Goal: Navigation & Orientation: Find specific page/section

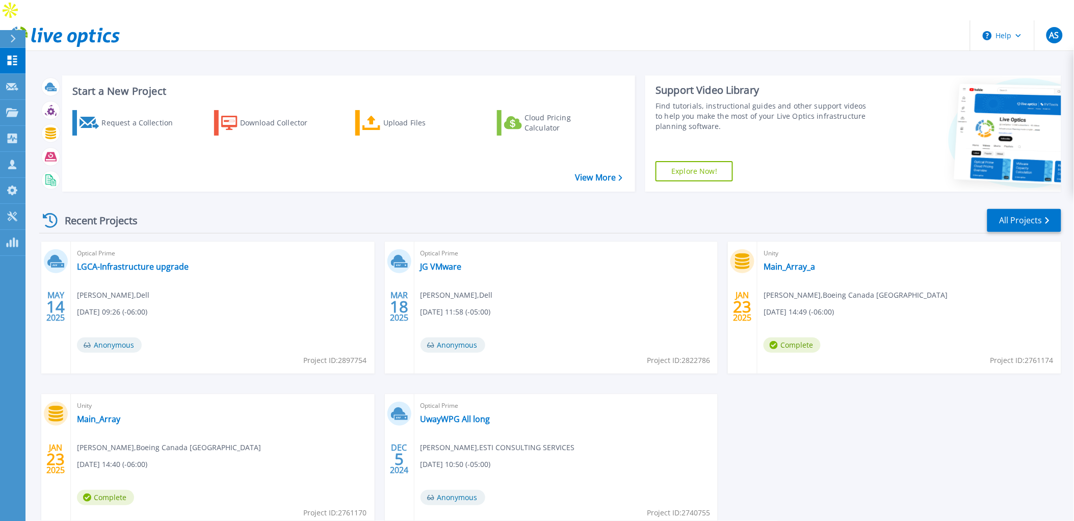
scroll to position [44, 0]
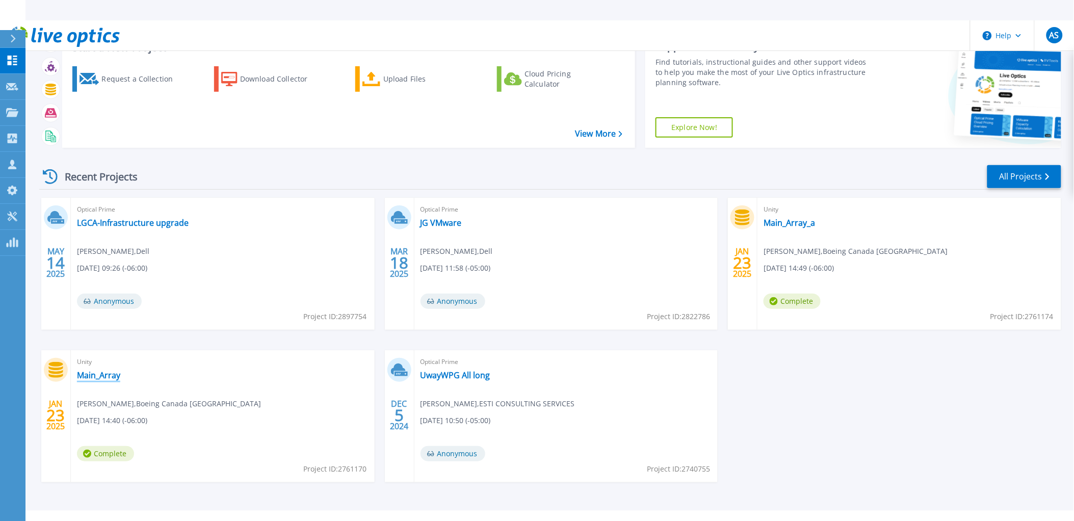
click at [90, 370] on link "Main_Array" at bounding box center [98, 375] width 43 height 10
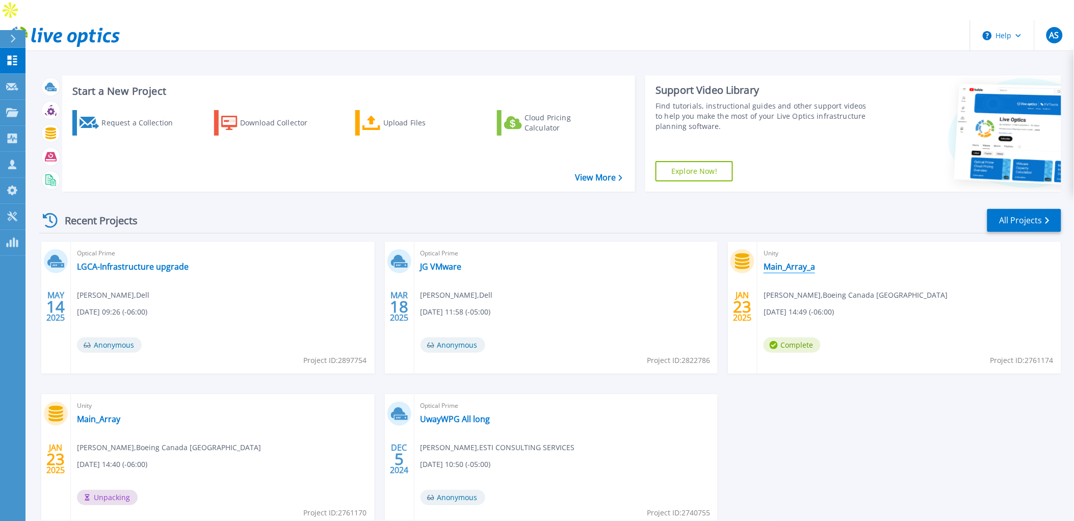
click at [798, 262] on link "Main_Array_a" at bounding box center [789, 267] width 51 height 10
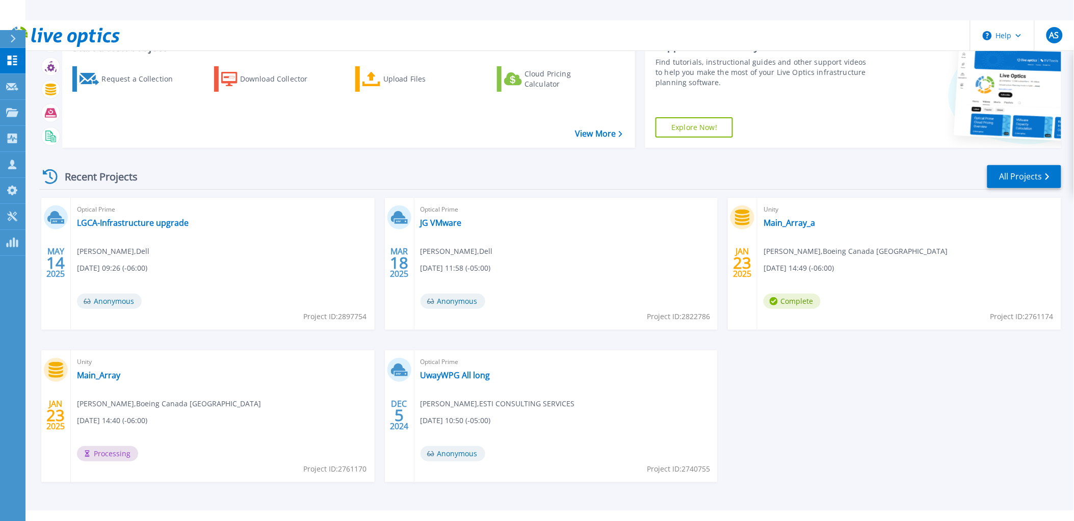
click at [536, 20] on header "Help AS Channel Partner [PERSON_NAME] [PERSON_NAME][EMAIL_ADDRESS][PERSON_NAME]…" at bounding box center [537, 35] width 1074 height 31
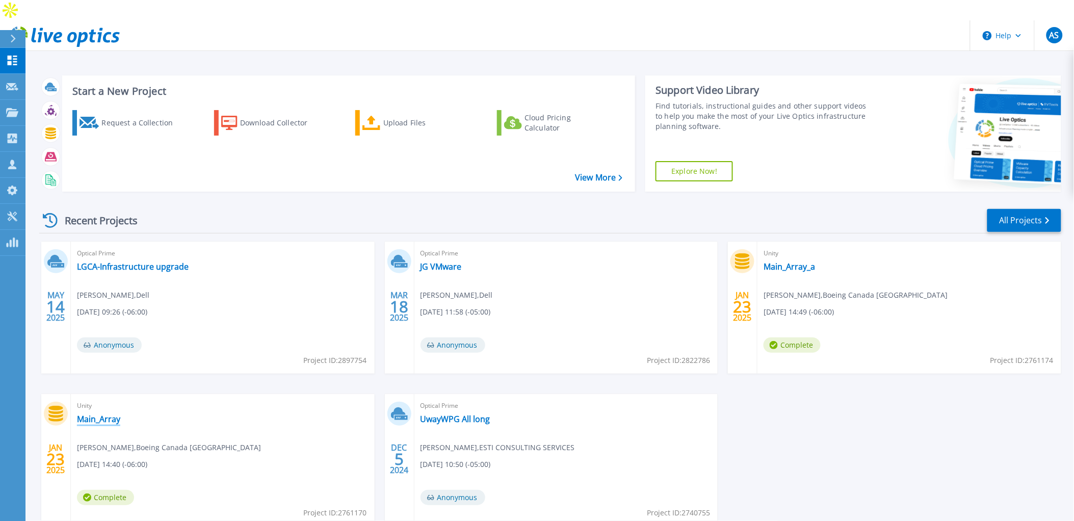
click at [99, 414] on link "Main_Array" at bounding box center [98, 419] width 43 height 10
click at [799, 262] on link "Main_Array_a" at bounding box center [789, 267] width 51 height 10
